Goal: Communication & Community: Answer question/provide support

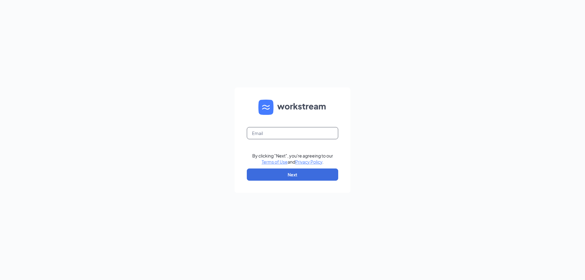
click at [256, 133] on input "text" at bounding box center [292, 133] width 91 height 12
type input "[EMAIL_ADDRESS][DOMAIN_NAME]"
click at [293, 178] on button "Next" at bounding box center [292, 175] width 91 height 12
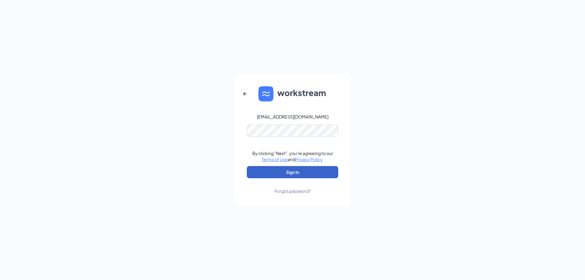
click at [311, 177] on button "Sign In" at bounding box center [292, 172] width 91 height 12
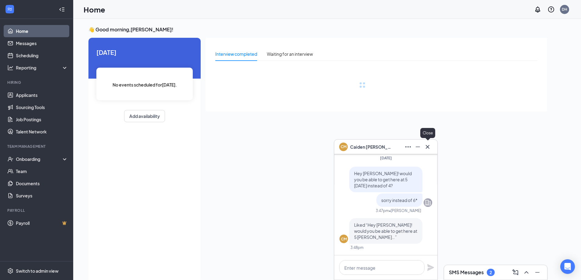
click at [432, 147] on button at bounding box center [427, 147] width 10 height 10
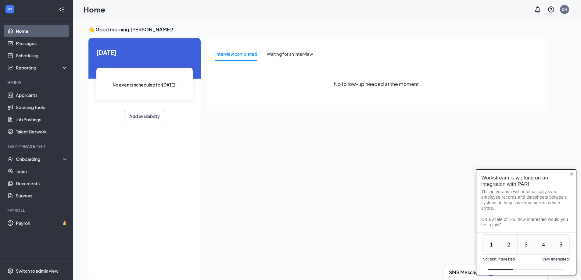
click at [489, 269] on footer at bounding box center [525, 270] width 99 height 10
click at [567, 176] on h1 "Workstream is working on an integration with PAR!" at bounding box center [524, 181] width 87 height 13
click at [571, 172] on icon "Close button" at bounding box center [571, 174] width 5 height 5
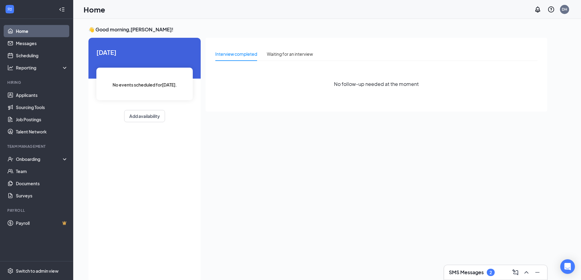
click at [481, 276] on div "SMS Messages 2" at bounding box center [495, 273] width 93 height 10
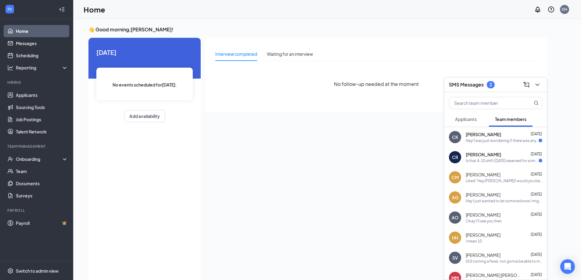
click at [529, 142] on div "Hey! I was just wondering if there was anyway I could leave work on saturday li…" at bounding box center [501, 140] width 73 height 5
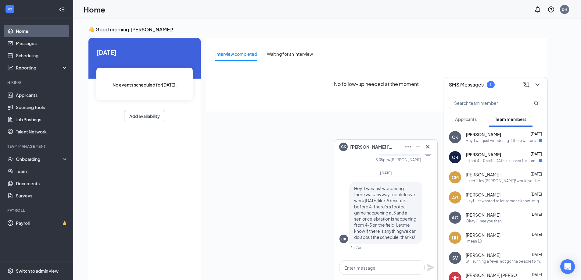
click at [531, 154] on span "Oct 14" at bounding box center [535, 154] width 11 height 5
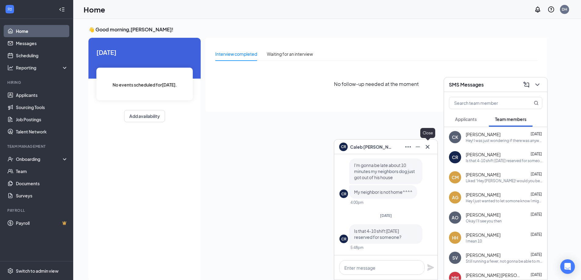
click at [431, 147] on icon "Cross" at bounding box center [427, 146] width 7 height 7
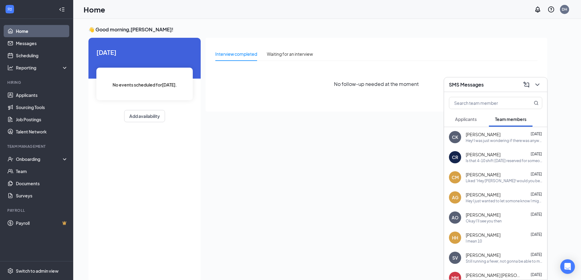
click at [540, 87] on icon "ChevronDown" at bounding box center [536, 84] width 7 height 7
